Goal: Task Accomplishment & Management: Use online tool/utility

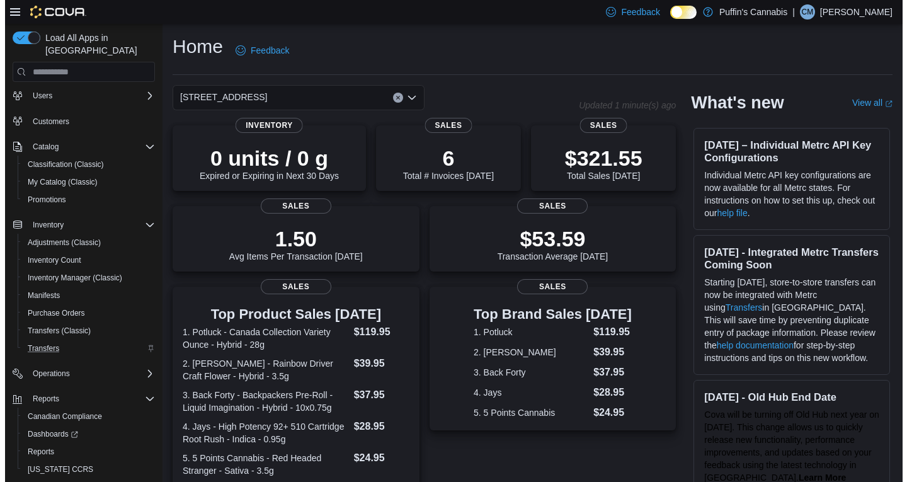
scroll to position [51, 0]
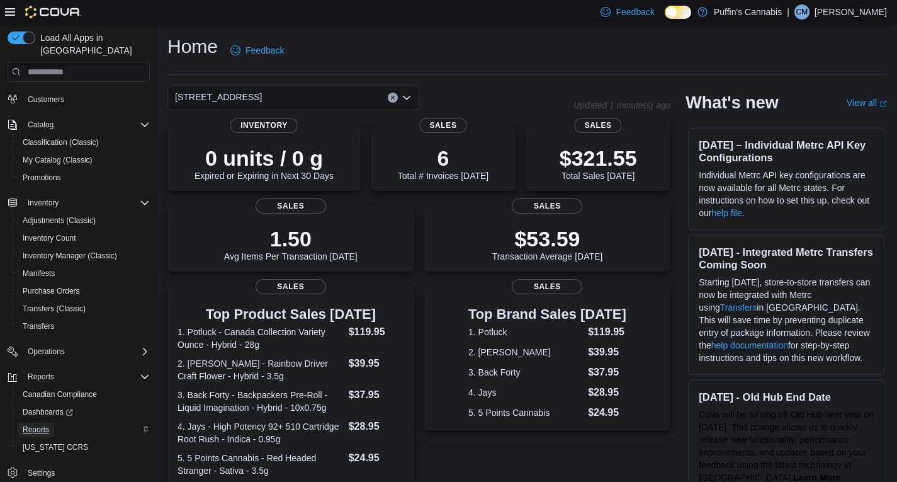
click at [49, 422] on link "Reports" at bounding box center [36, 429] width 37 height 15
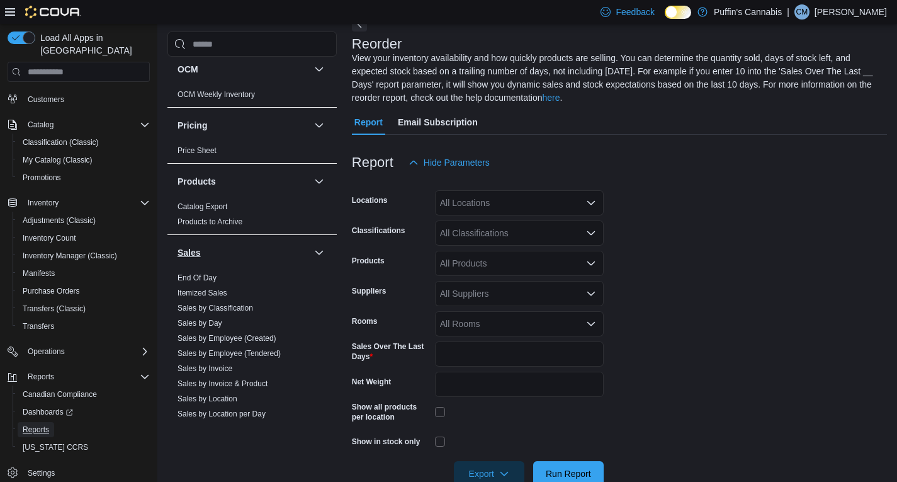
scroll to position [727, 0]
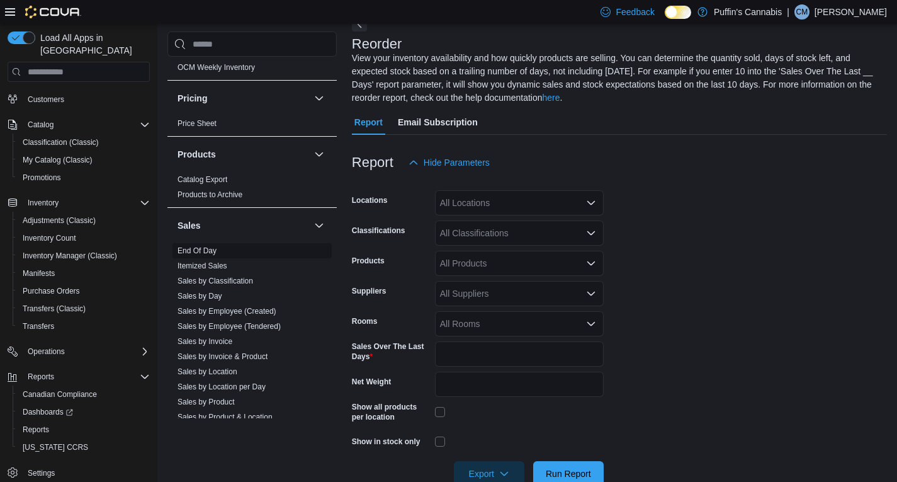
click at [202, 251] on link "End Of Day" at bounding box center [197, 250] width 39 height 9
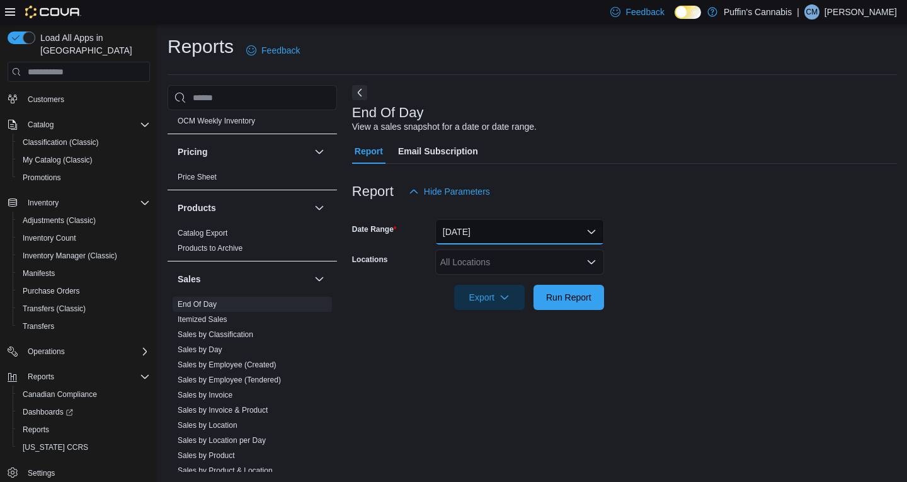
click at [503, 237] on button "Today" at bounding box center [519, 231] width 169 height 25
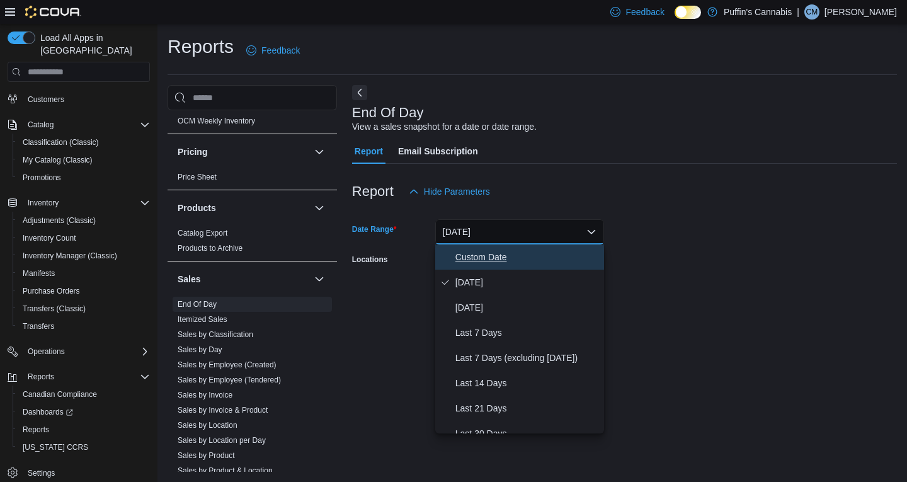
click at [497, 249] on button "Custom Date" at bounding box center [519, 256] width 169 height 25
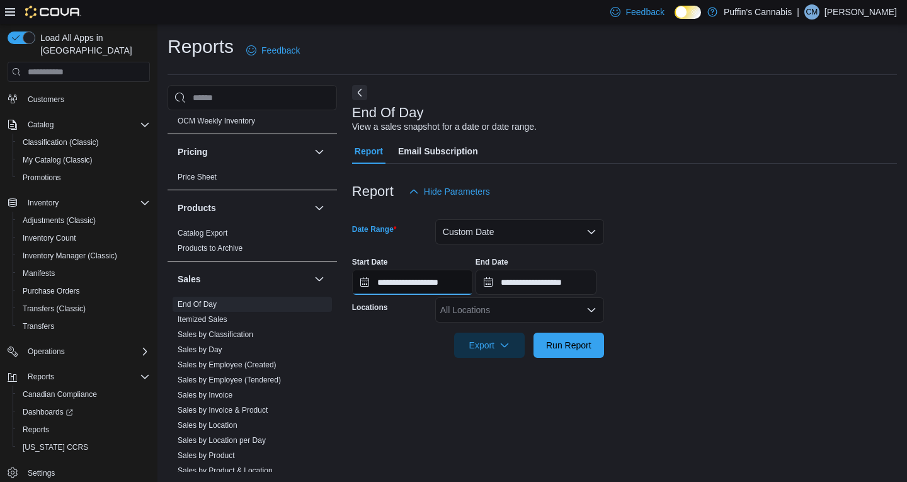
click at [417, 286] on input "**********" at bounding box center [412, 282] width 121 height 25
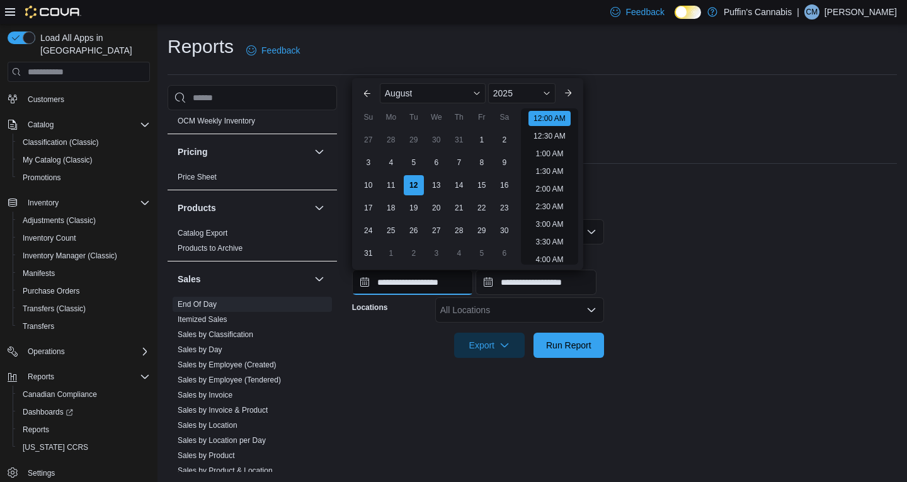
scroll to position [39, 0]
click at [366, 98] on button "Previous Month" at bounding box center [367, 93] width 20 height 20
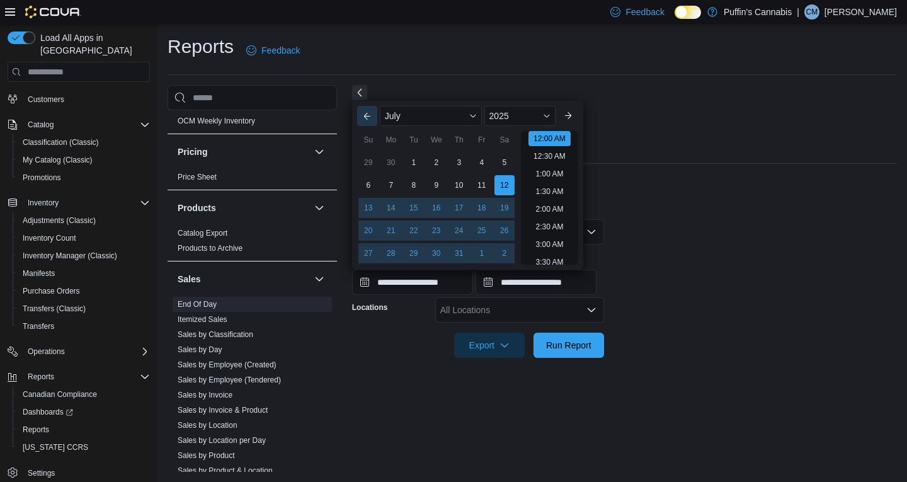
click at [367, 116] on button "Previous Month" at bounding box center [367, 116] width 20 height 20
click at [374, 164] on div "1" at bounding box center [368, 163] width 22 height 22
type input "**********"
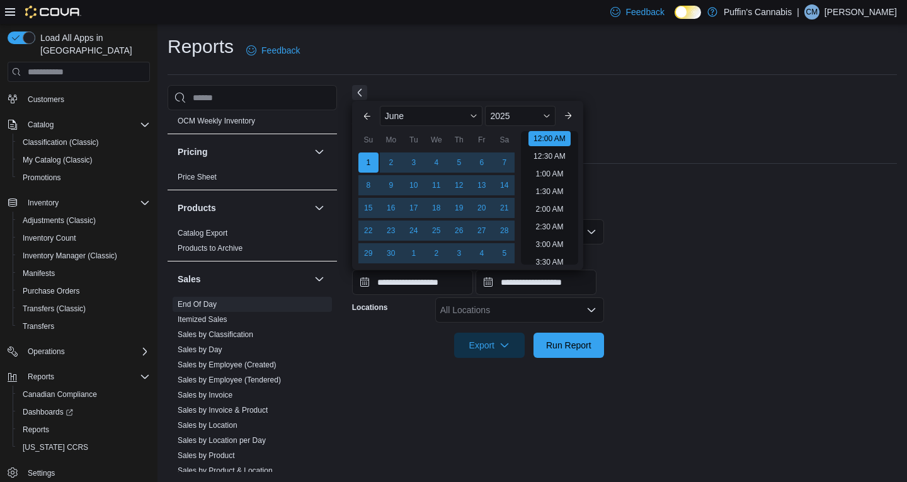
click at [653, 122] on div "End Of Day View a sales snapshot for a date or date range." at bounding box center [621, 119] width 538 height 28
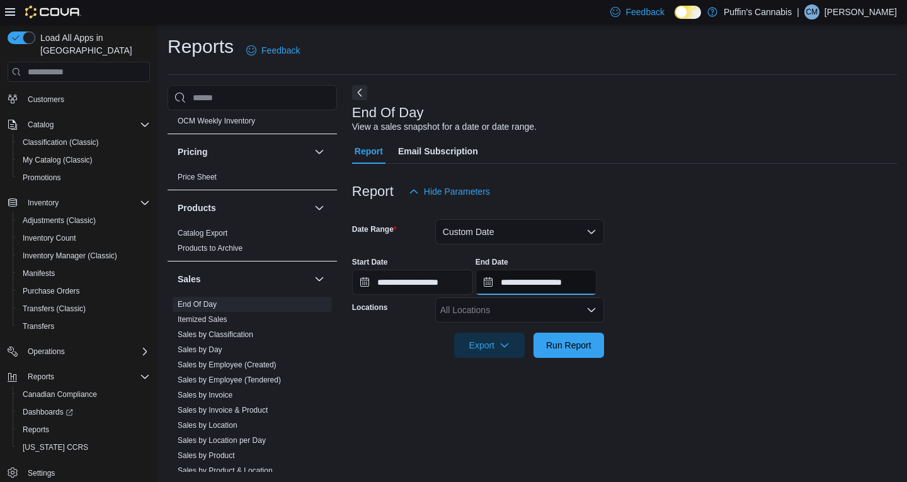
click at [535, 285] on input "**********" at bounding box center [535, 282] width 121 height 25
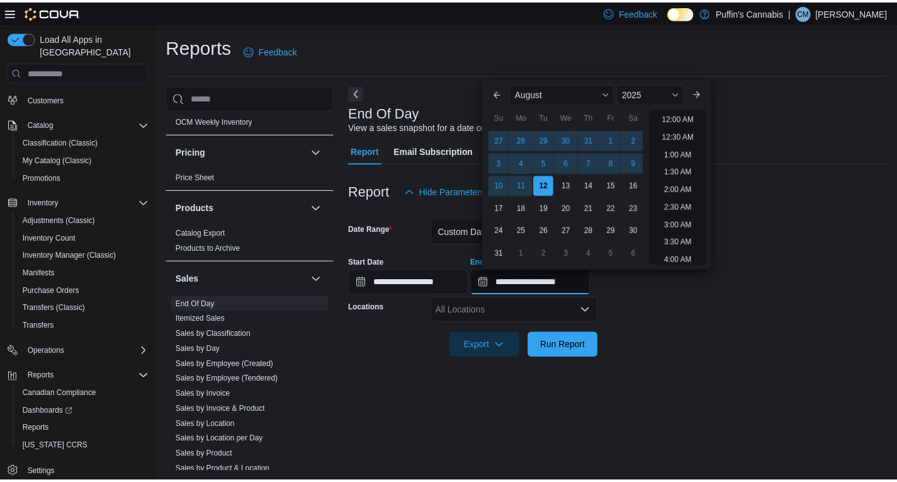
scroll to position [693, 0]
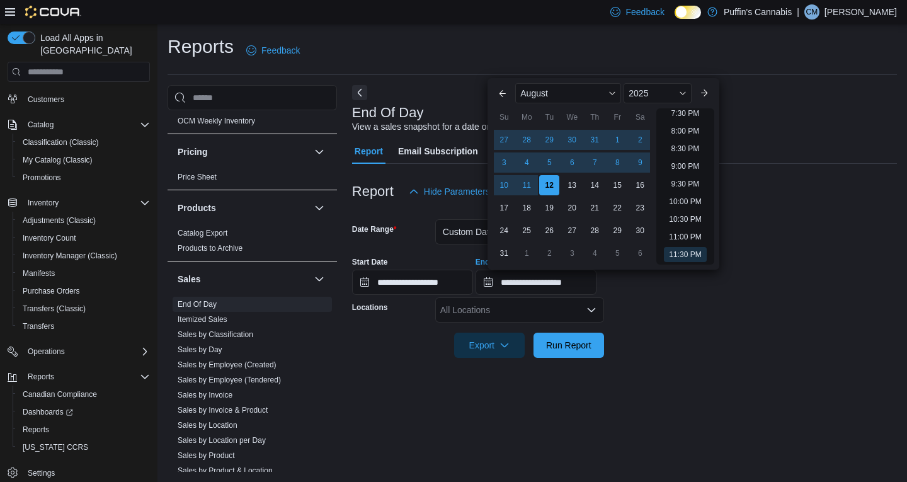
click at [876, 227] on form "**********" at bounding box center [624, 281] width 545 height 154
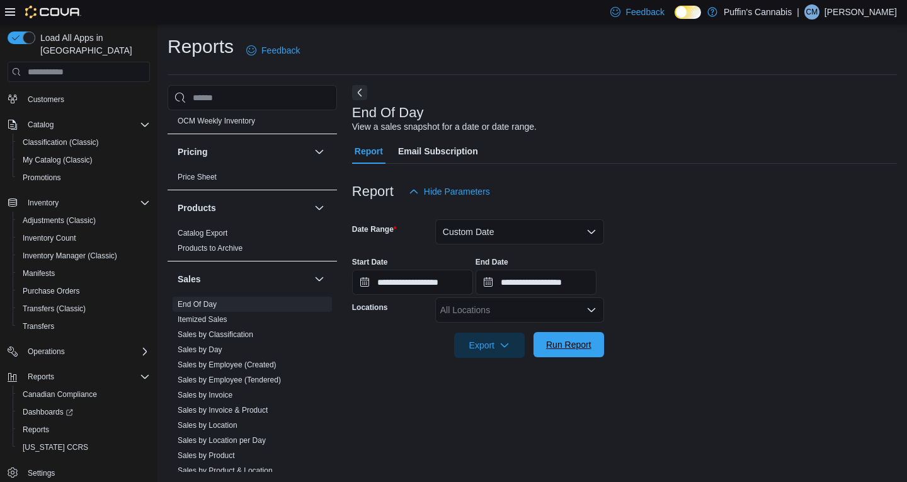
click at [544, 342] on span "Run Report" at bounding box center [568, 344] width 55 height 25
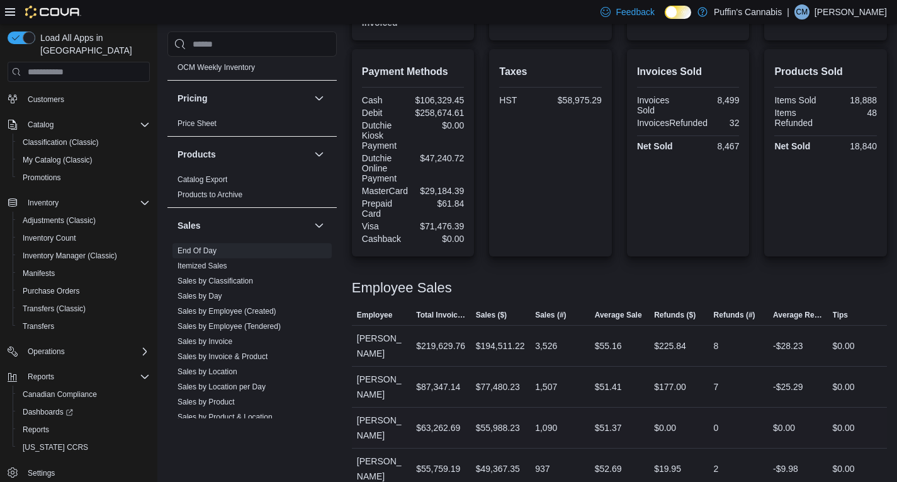
scroll to position [606, 0]
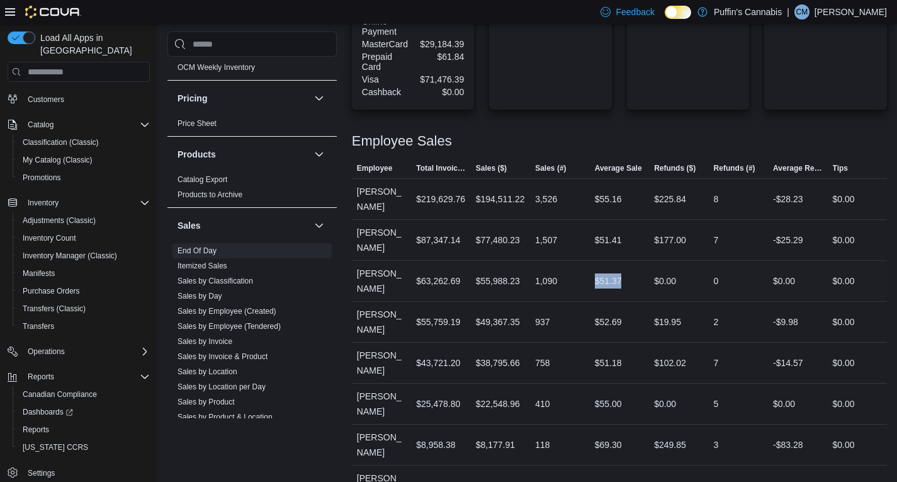
drag, startPoint x: 633, startPoint y: 262, endPoint x: 601, endPoint y: 265, distance: 32.9
click at [601, 268] on div "$51.37" at bounding box center [619, 280] width 59 height 25
click at [637, 116] on div "Total Sales ($) Gift Cards $100.00 Subtotal $453,892.11 Total Tax $58,975.29 To…" at bounding box center [619, 156] width 535 height 781
click at [630, 117] on div "Total Sales ($) Gift Cards $100.00 Subtotal $453,892.11 Total Tax $58,975.29 To…" at bounding box center [619, 156] width 535 height 781
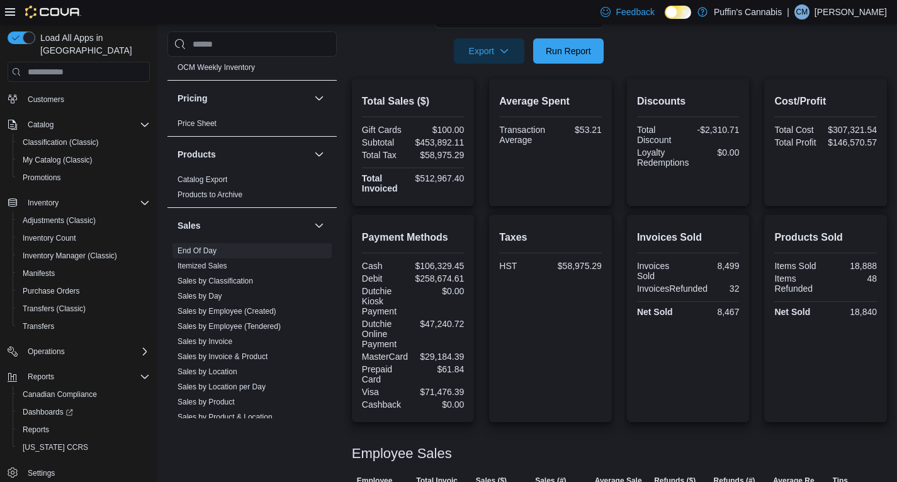
scroll to position [292, 0]
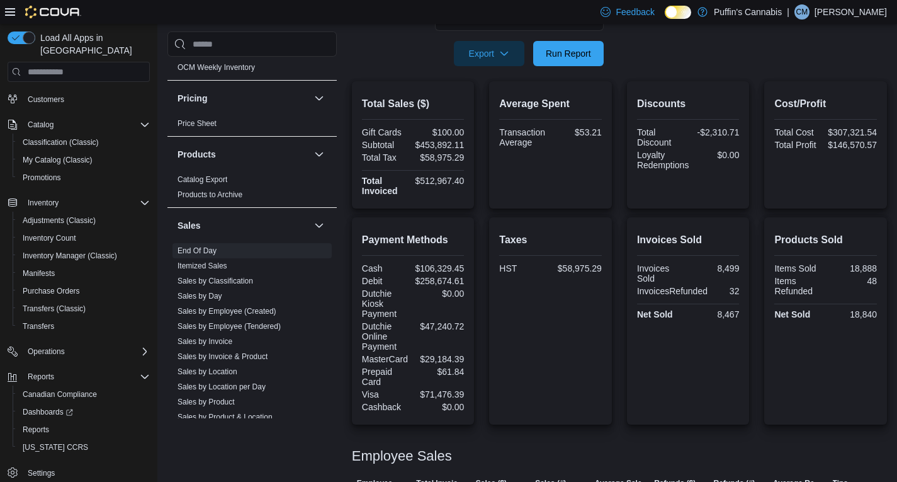
click at [407, 296] on div "Dutchie Kiosk Payment" at bounding box center [386, 303] width 48 height 30
click at [587, 283] on div "Taxes HST $58,975.29" at bounding box center [550, 320] width 103 height 187
drag, startPoint x: 406, startPoint y: 140, endPoint x: 454, endPoint y: 157, distance: 50.6
click at [456, 157] on div "Gift Cards $100.00 Subtotal $453,892.11 Total Tax $58,975.29 Total Invoiced $51…" at bounding box center [413, 162] width 103 height 71
click at [434, 144] on div "$453,892.11" at bounding box center [439, 145] width 49 height 10
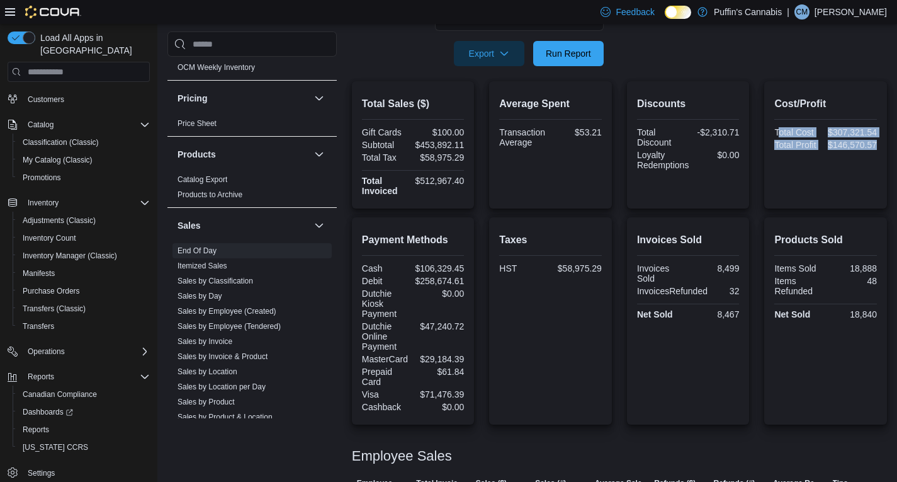
drag, startPoint x: 784, startPoint y: 130, endPoint x: 884, endPoint y: 157, distance: 103.7
click at [887, 145] on div "Cost/Profit Total Cost $307,321.54 Total Profit $146,570.57" at bounding box center [825, 144] width 123 height 127
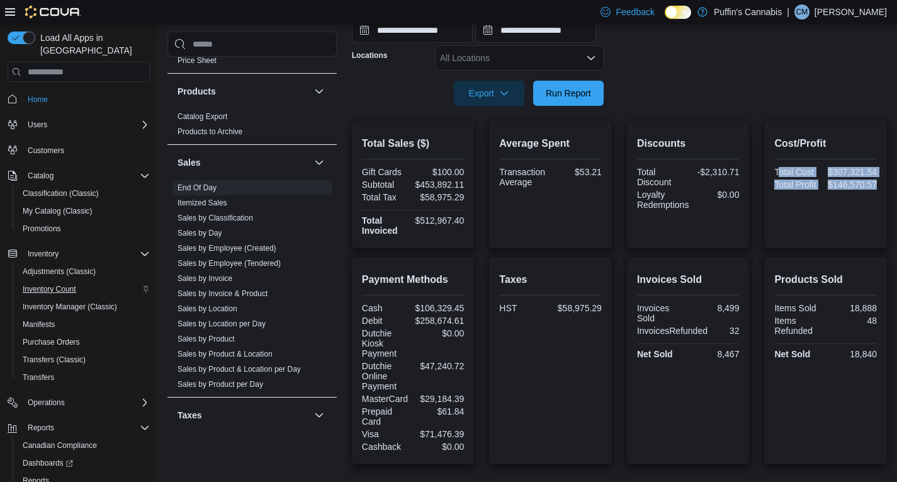
scroll to position [0, 0]
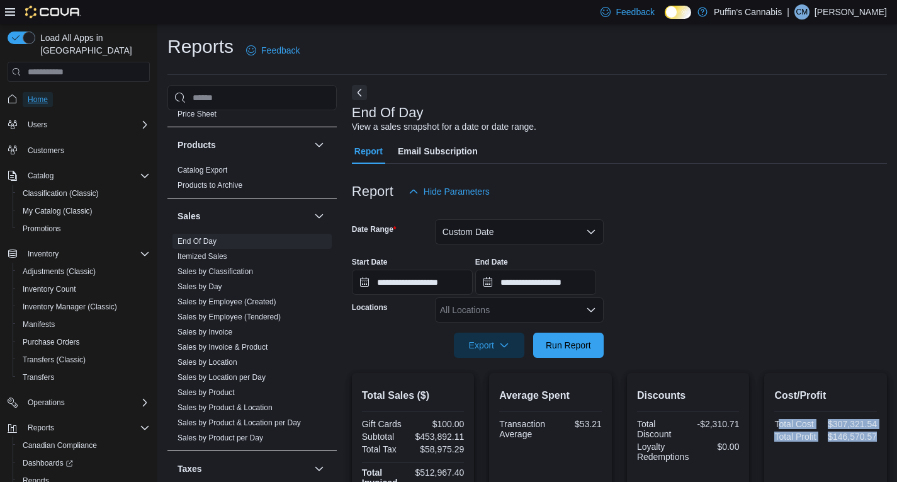
click at [43, 94] on span "Home" at bounding box center [38, 99] width 20 height 10
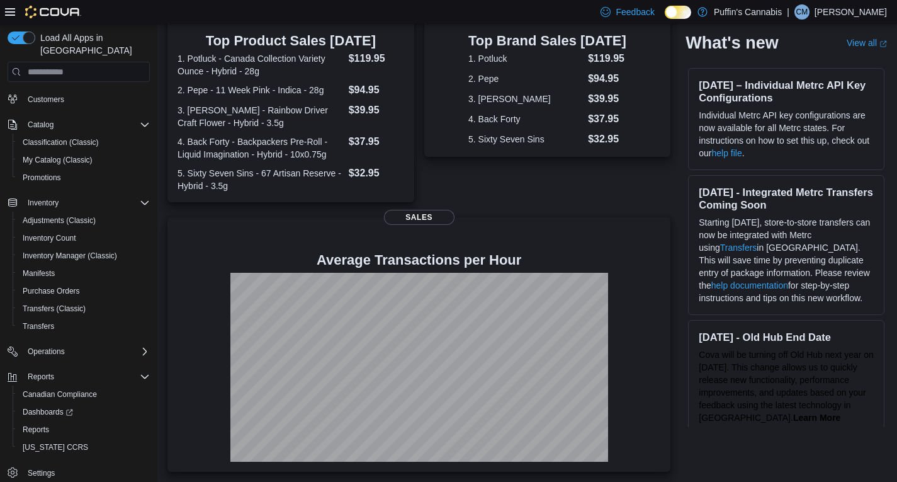
scroll to position [51, 0]
click at [59, 407] on span "Dashboards" at bounding box center [48, 412] width 50 height 10
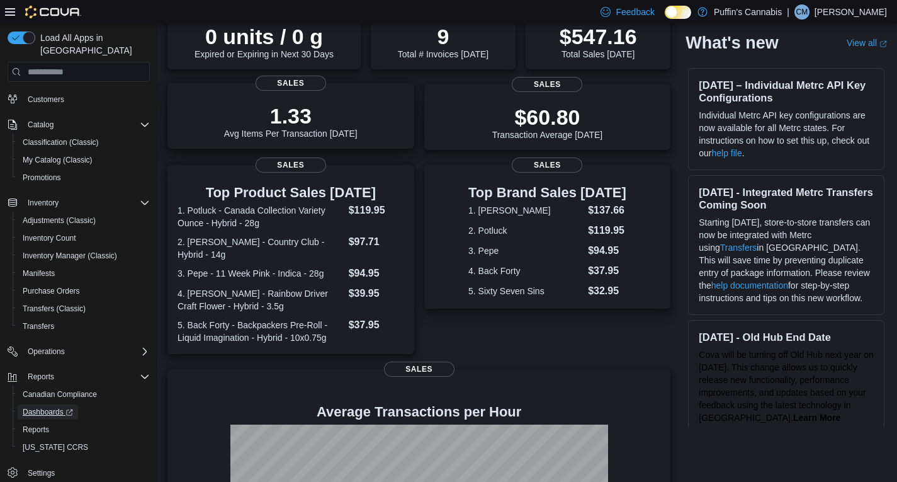
scroll to position [87, 0]
